Goal: Information Seeking & Learning: Check status

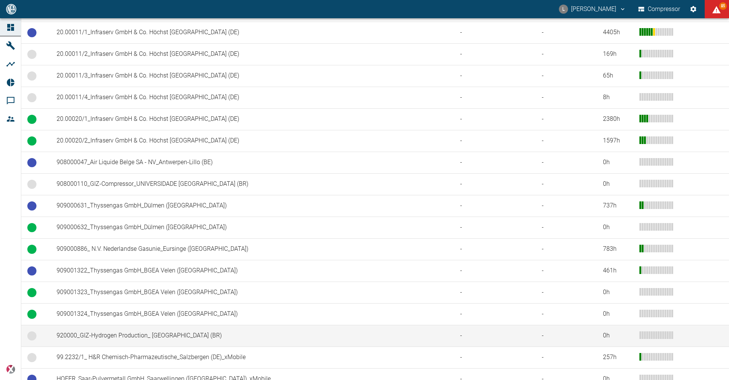
scroll to position [378, 0]
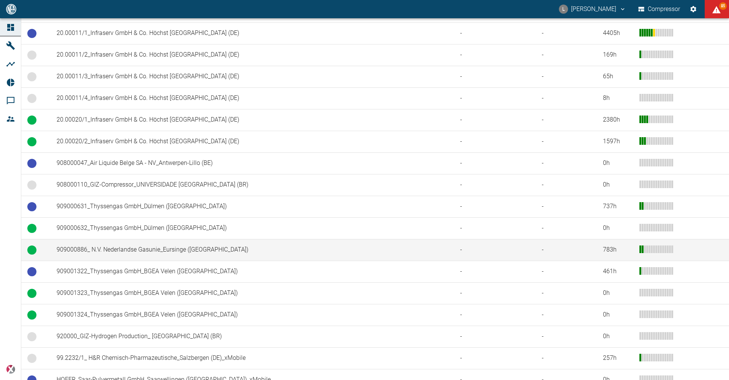
click at [117, 251] on td "909000886_ N.V. Nederlandse Gasunie_Eursinge (NL)" at bounding box center [252, 250] width 404 height 22
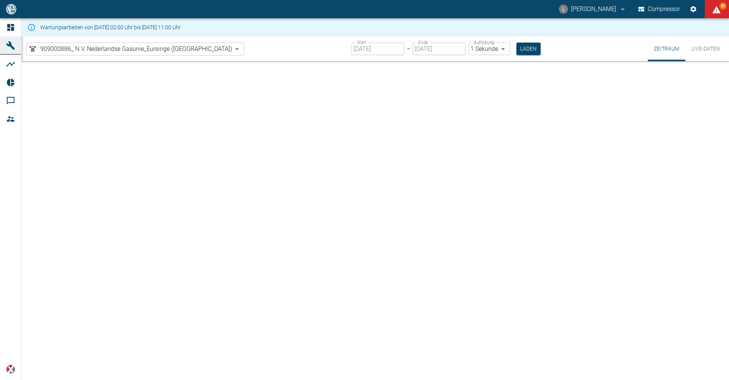
type input "2min"
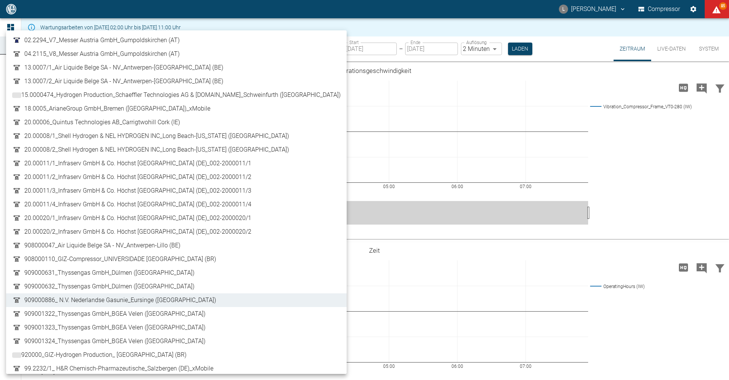
click at [155, 48] on body "L Luca Corigliano Compressor 85 Dashboard Maschinen Analysen Reports Kommentare…" at bounding box center [364, 190] width 729 height 380
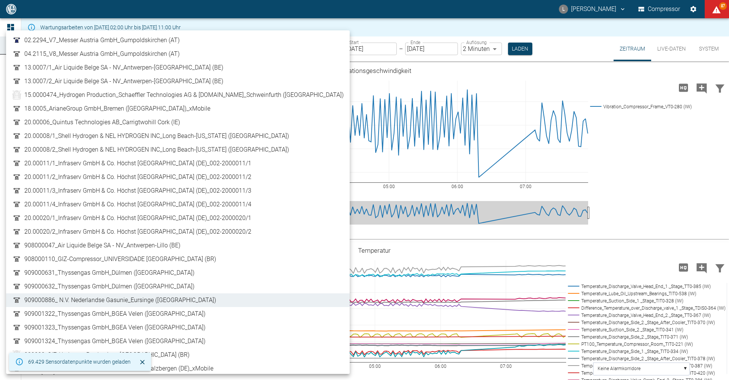
click at [284, 45] on div at bounding box center [364, 190] width 729 height 380
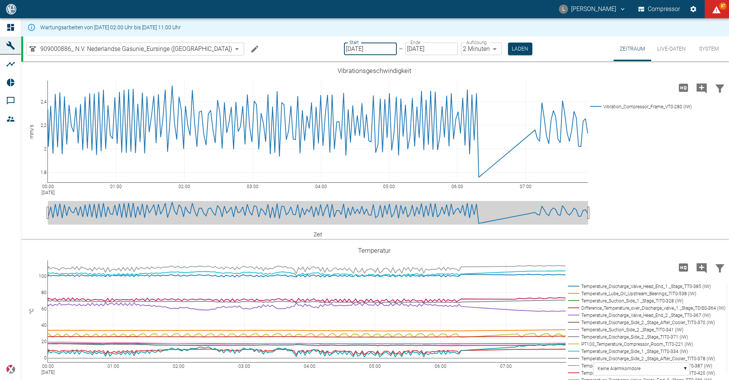
click at [354, 49] on input "[DATE]" at bounding box center [370, 49] width 53 height 13
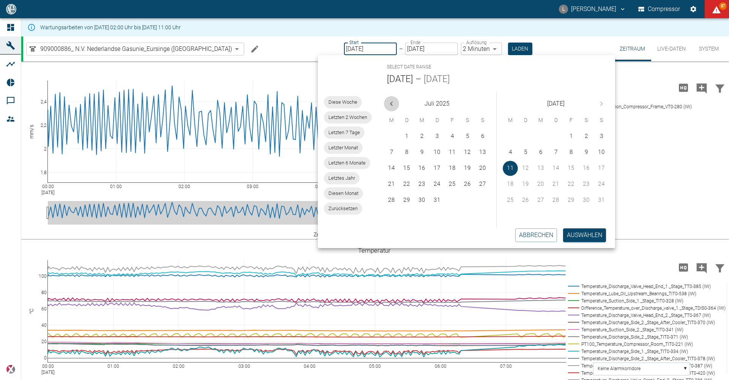
click at [392, 106] on icon "Previous month" at bounding box center [391, 103] width 9 height 9
click at [392, 152] on button "7" at bounding box center [391, 152] width 15 height 15
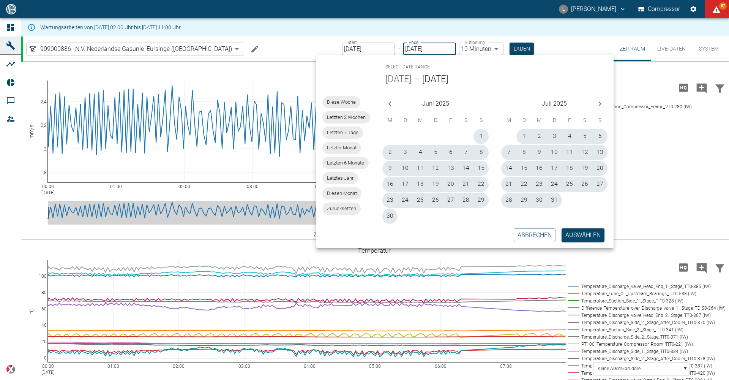
type input "07.04.2025"
type input "10min"
click at [387, 106] on icon "Previous month" at bounding box center [389, 103] width 9 height 9
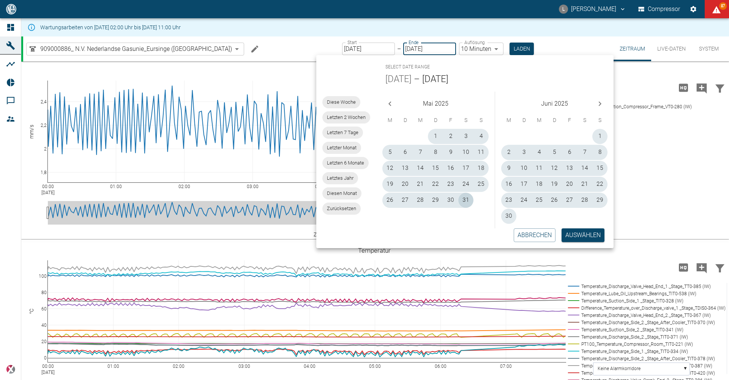
click at [388, 106] on icon "Previous month" at bounding box center [389, 103] width 9 height 9
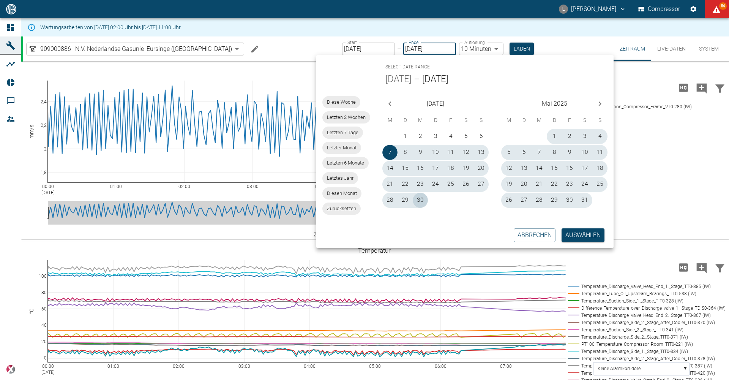
click at [423, 199] on button "30" at bounding box center [420, 199] width 15 height 15
type input "30.04.2025"
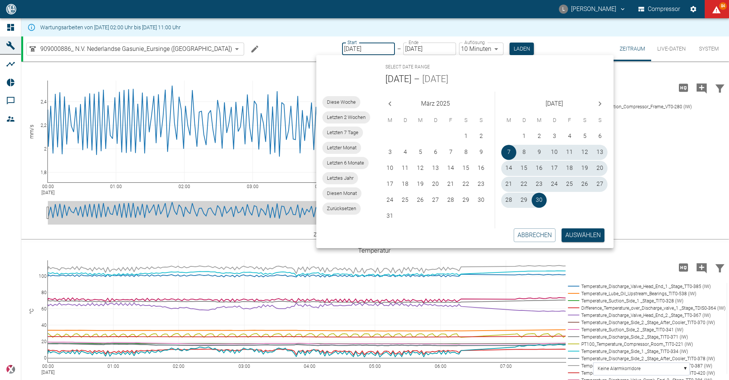
click at [509, 47] on button "Laden" at bounding box center [521, 49] width 24 height 13
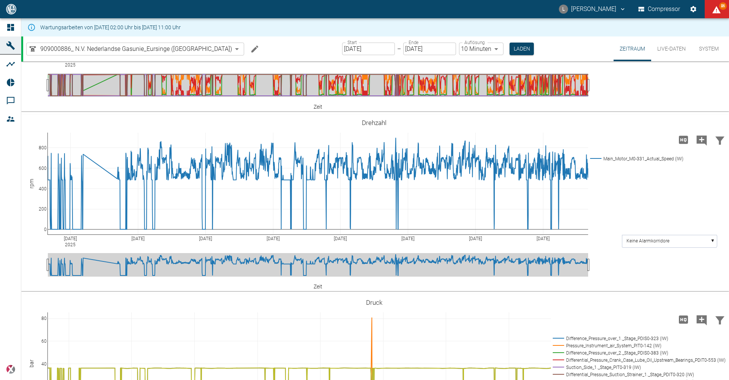
scroll to position [418, 0]
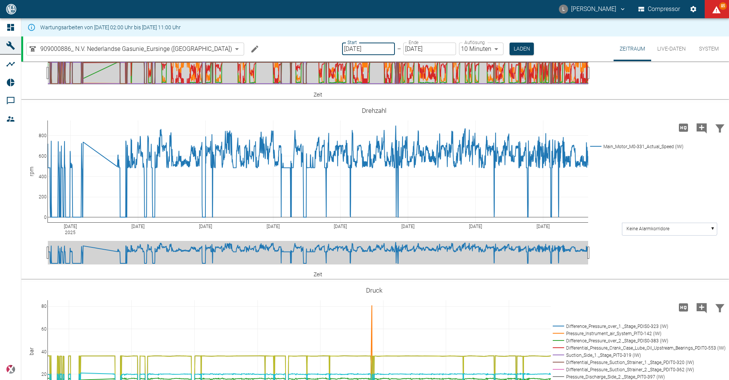
click at [355, 46] on input "07.04.2025" at bounding box center [368, 49] width 53 height 13
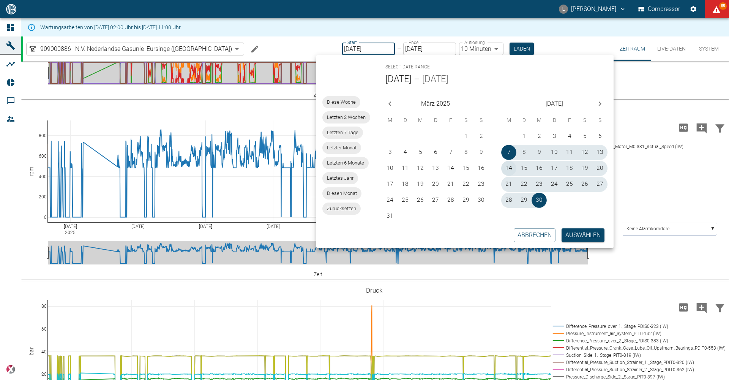
click at [507, 170] on button "14" at bounding box center [508, 168] width 15 height 15
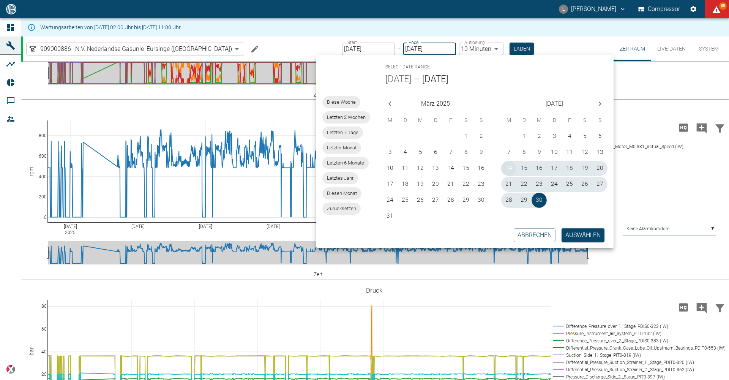
type input "14.04.2025"
click at [553, 170] on button "17" at bounding box center [554, 168] width 15 height 15
type input "17.04.2025"
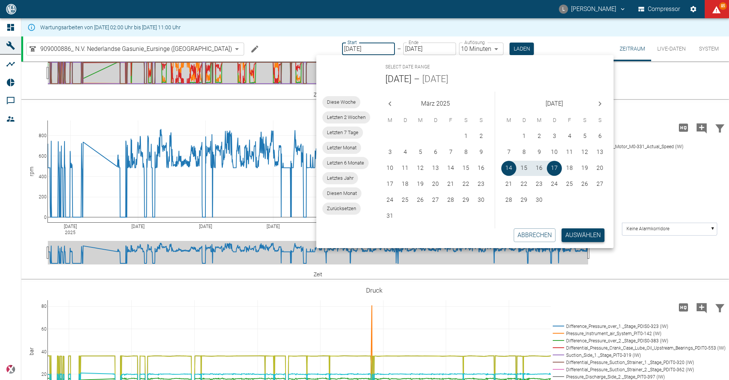
click at [574, 231] on button "Auswählen" at bounding box center [582, 235] width 43 height 14
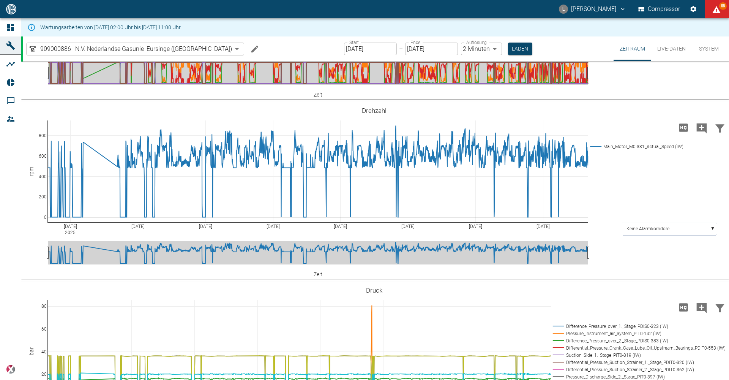
type input "2min"
click at [508, 48] on button "Laden" at bounding box center [520, 49] width 24 height 13
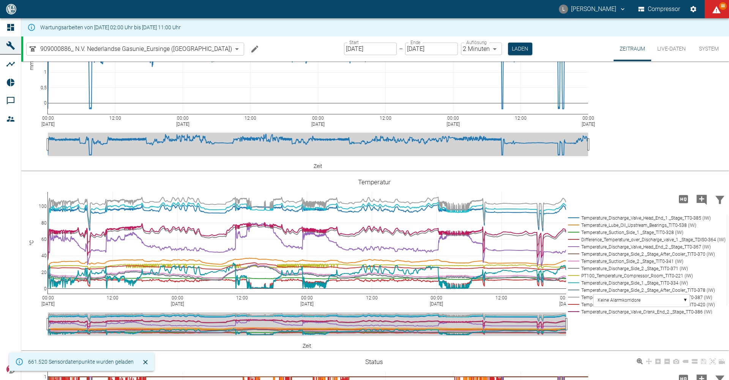
scroll to position [418, 0]
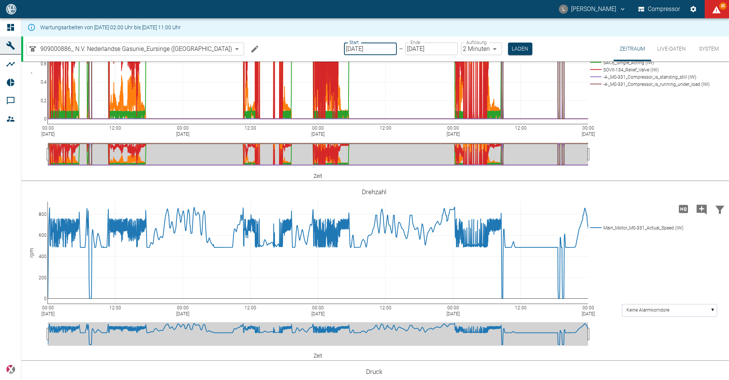
click at [355, 54] on input "14.04.2025" at bounding box center [370, 49] width 53 height 13
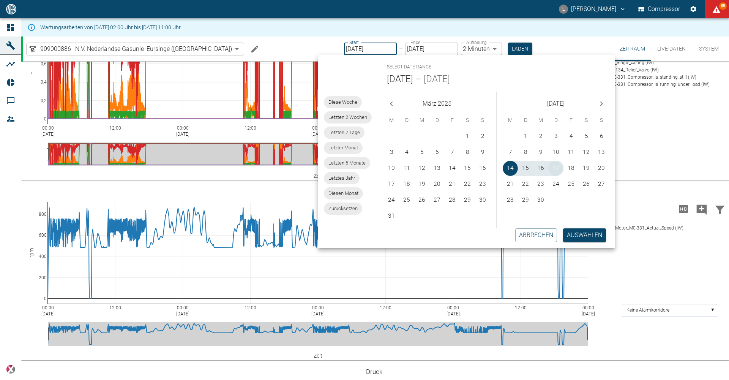
click at [554, 168] on button "17" at bounding box center [555, 168] width 15 height 15
type input "17.04.2025"
click at [554, 168] on button "17" at bounding box center [555, 168] width 15 height 15
click at [590, 233] on button "Auswählen" at bounding box center [584, 235] width 43 height 14
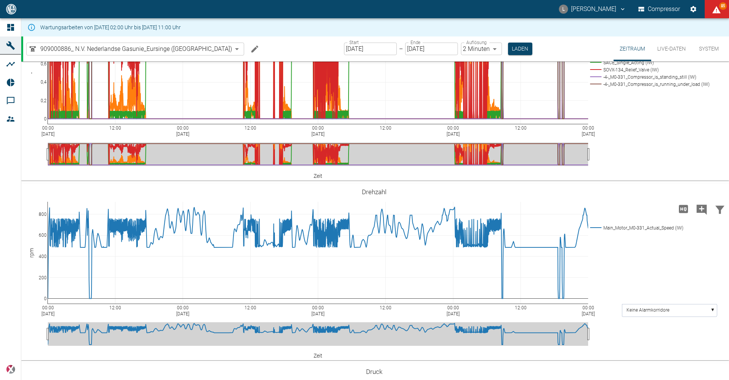
click at [469, 50] on body "L Luca Corigliano Compressor 85 Dashboard Maschinen Analysen Reports Kommentare…" at bounding box center [364, 190] width 729 height 380
click at [469, 61] on li "1 Sekunde" at bounding box center [455, 65] width 43 height 14
type input "1sec"
drag, startPoint x: 487, startPoint y: 50, endPoint x: 488, endPoint y: 56, distance: 5.7
click at [488, 55] on div "Start 17.04.2025 Start – Ende 17.04.2025 Ende Auflösung 1 Sekunde 1sec Auflösun…" at bounding box center [438, 48] width 189 height 25
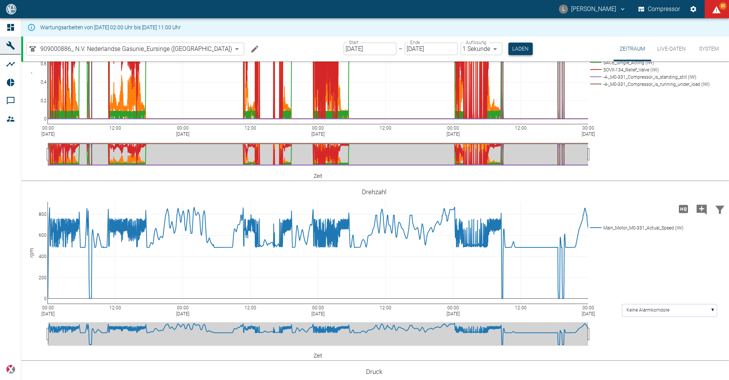
click at [508, 54] on button "Laden" at bounding box center [520, 49] width 24 height 13
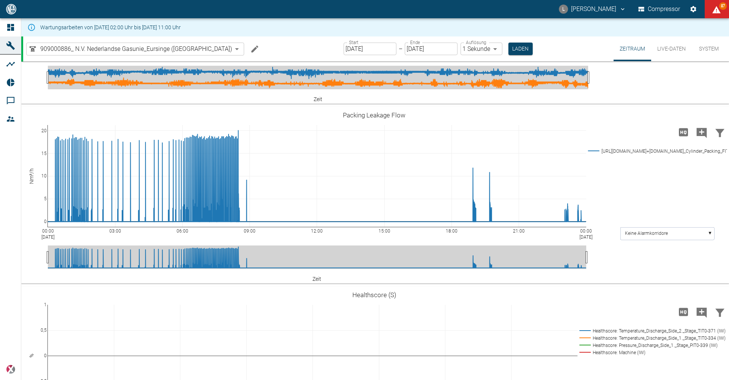
scroll to position [911, 0]
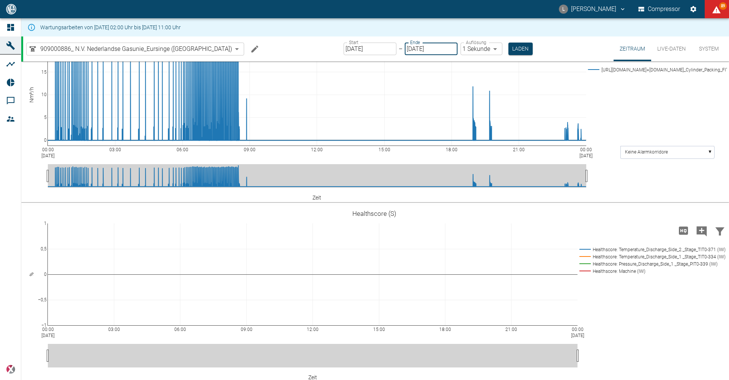
click at [413, 50] on input "17.04.2025" at bounding box center [431, 49] width 53 height 13
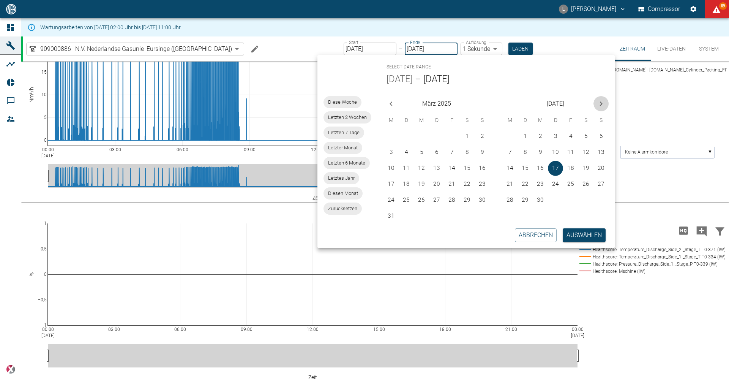
click at [601, 104] on icon "Next month" at bounding box center [600, 103] width 9 height 9
click at [601, 104] on div "August 2025" at bounding box center [555, 101] width 118 height 21
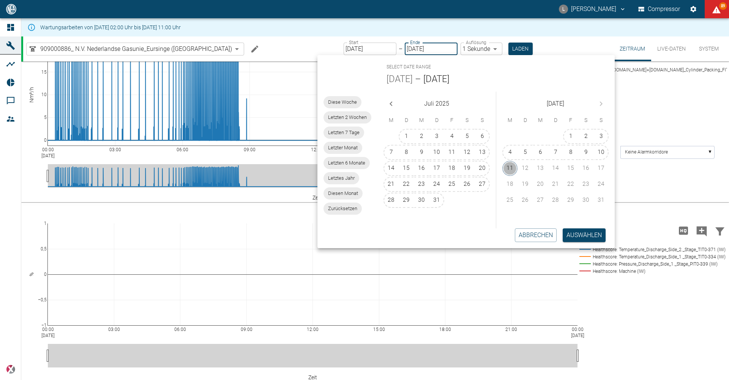
click at [504, 172] on button "11" at bounding box center [509, 168] width 15 height 15
type input "[DATE]"
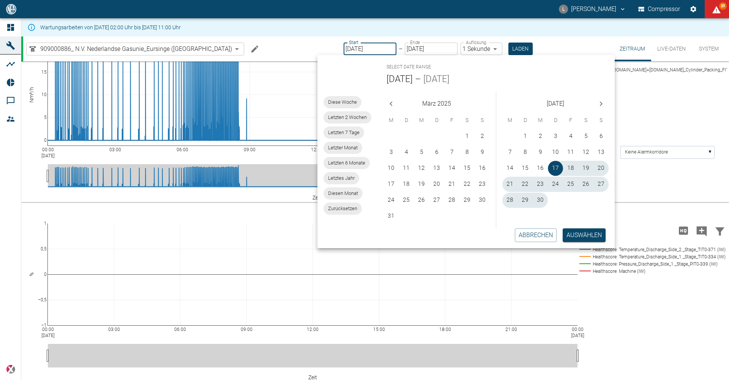
click at [602, 103] on icon "Next month" at bounding box center [601, 103] width 3 height 5
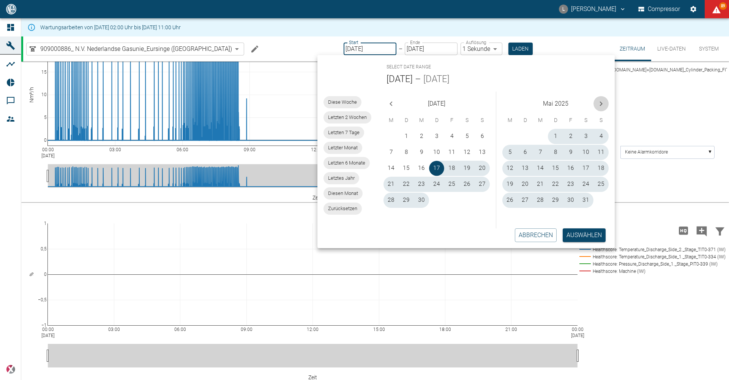
click at [602, 103] on icon "Next month" at bounding box center [601, 103] width 3 height 5
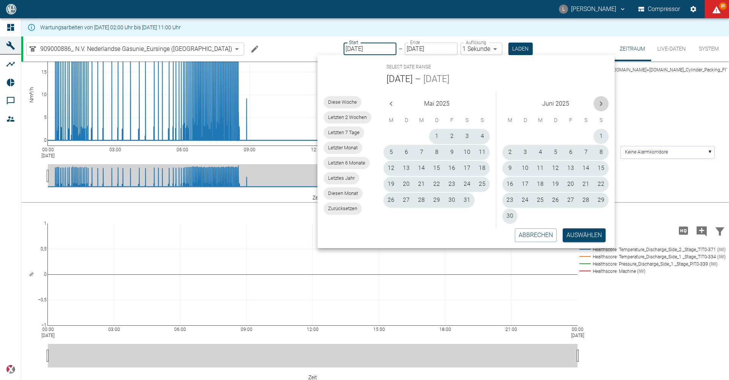
click at [602, 103] on icon "Next month" at bounding box center [601, 103] width 3 height 5
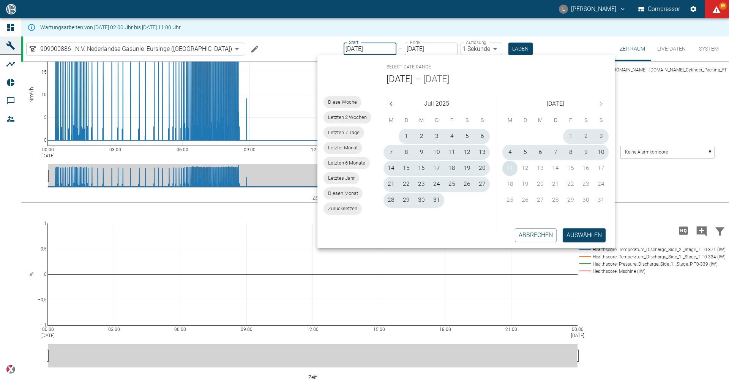
click at [510, 167] on button "11" at bounding box center [509, 168] width 15 height 15
type input "[DATE]"
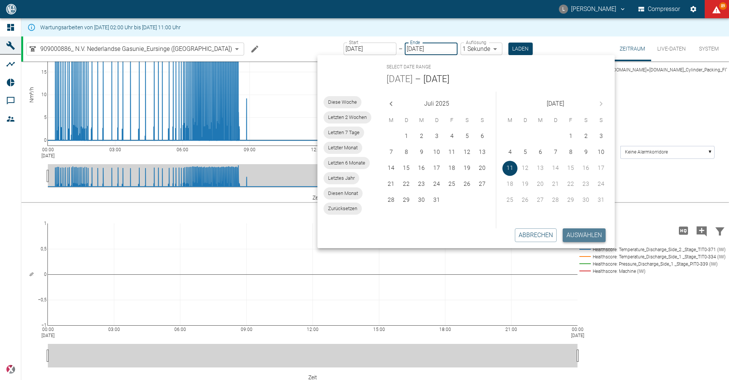
click at [572, 237] on button "Auswählen" at bounding box center [584, 235] width 43 height 14
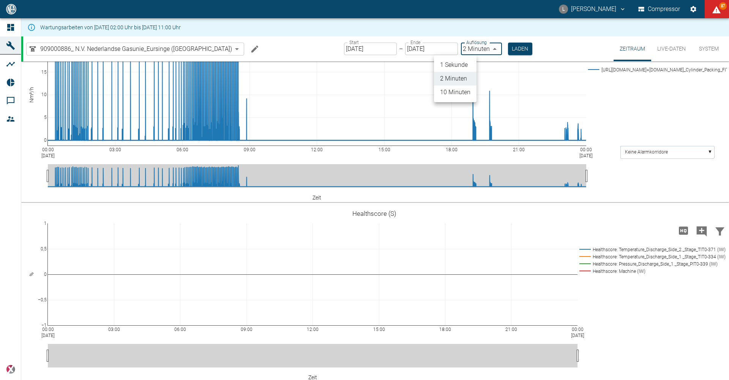
click at [459, 48] on body "L Luca Corigliano Compressor 87 Dashboard Maschinen Analysen Reports Kommentare…" at bounding box center [364, 190] width 729 height 380
click at [465, 64] on li "1 Sekunde" at bounding box center [455, 65] width 43 height 14
type input "1sec"
click at [508, 51] on button "Laden" at bounding box center [520, 49] width 24 height 13
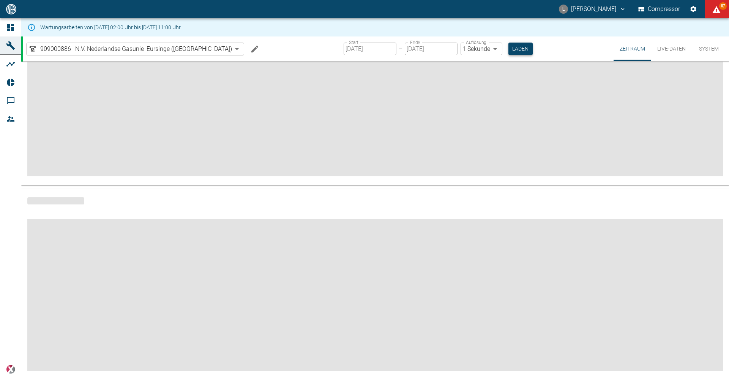
scroll to position [68, 0]
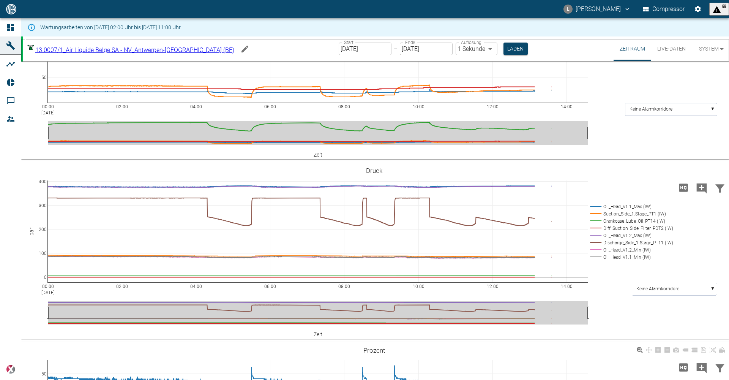
scroll to position [190, 0]
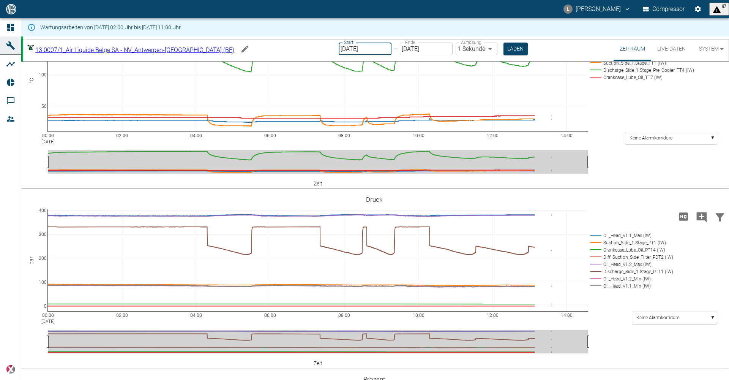
click at [360, 47] on input "[DATE]" at bounding box center [365, 49] width 53 height 13
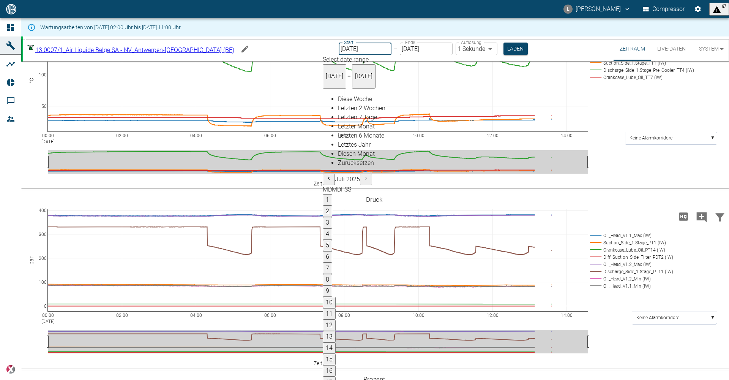
type input "[DATE]"
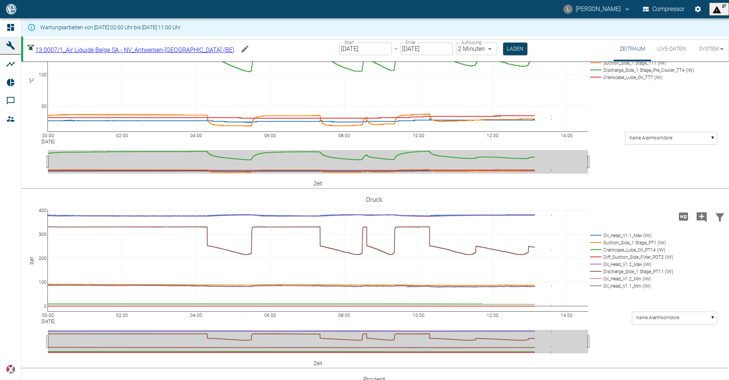
click at [481, 47] on div "Start 10.08.2025 Start – Ende 11.08.2025 Ende Auflösung 2 Minuten 2min Auflösun…" at bounding box center [433, 48] width 188 height 25
click at [474, 48] on body "L Luca Corigliano Compressor 87 Dashboard Maschinen Analysen Reports Kommentare…" at bounding box center [364, 190] width 729 height 380
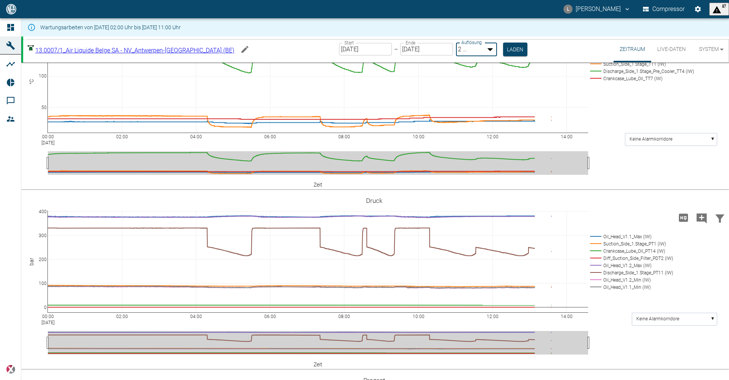
type input "1sec"
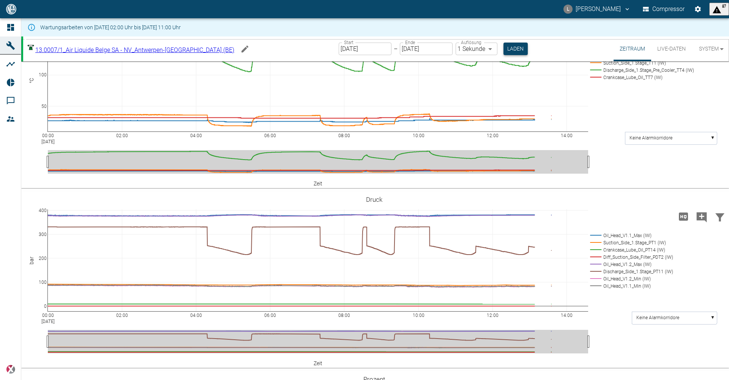
click at [503, 52] on button "Laden" at bounding box center [515, 49] width 24 height 13
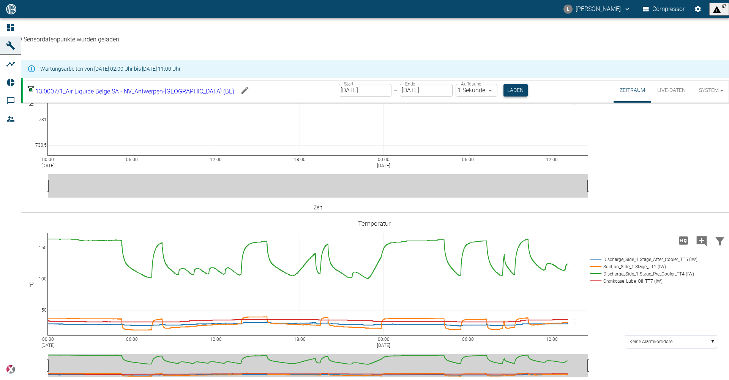
scroll to position [190, 0]
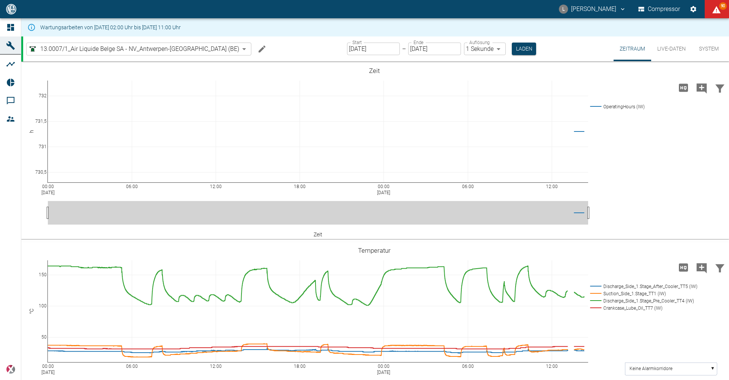
scroll to position [190, 0]
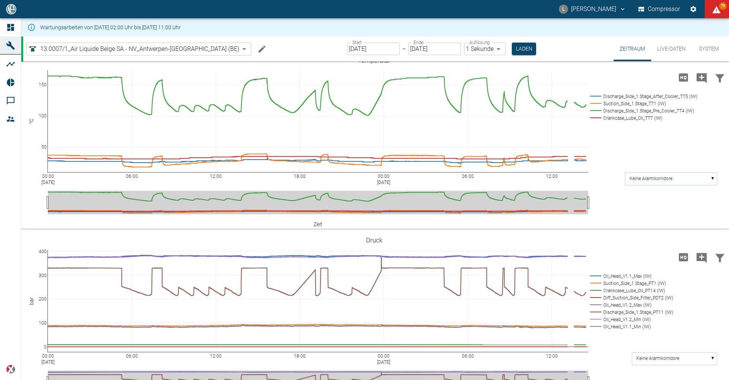
click at [574, 49] on div "13.0007/1_Air Liquide Belge SA - NV_Antwerpen-[GEOGRAPHIC_DATA] (BE) 7660faed-f…" at bounding box center [376, 48] width 706 height 25
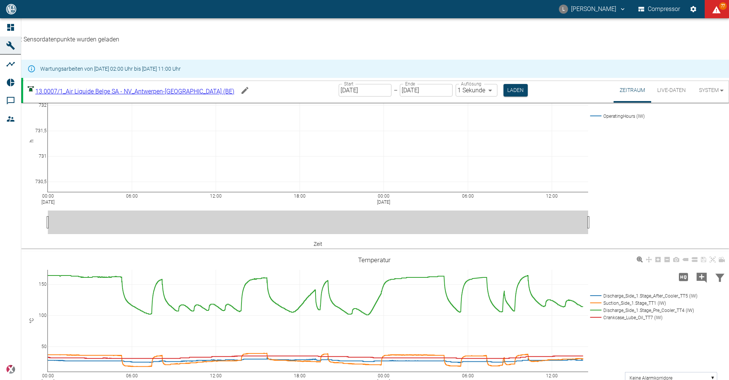
scroll to position [152, 0]
